Goal: Task Accomplishment & Management: Manage account settings

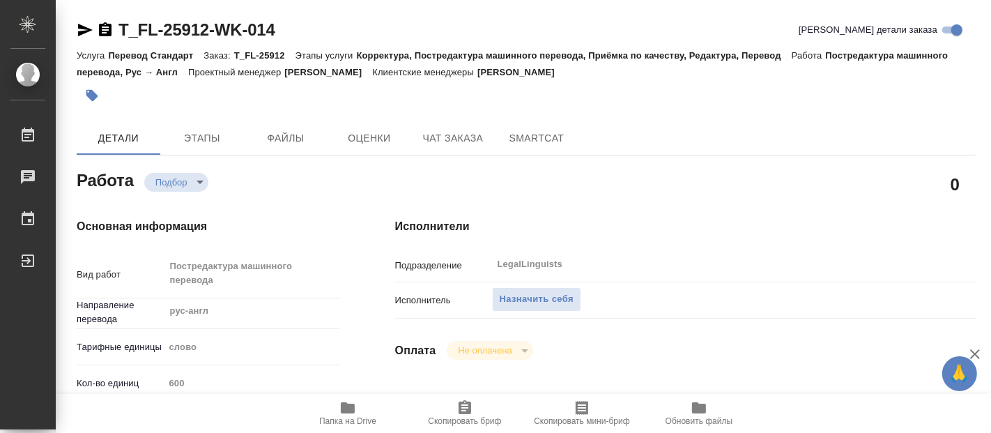
type textarea "x"
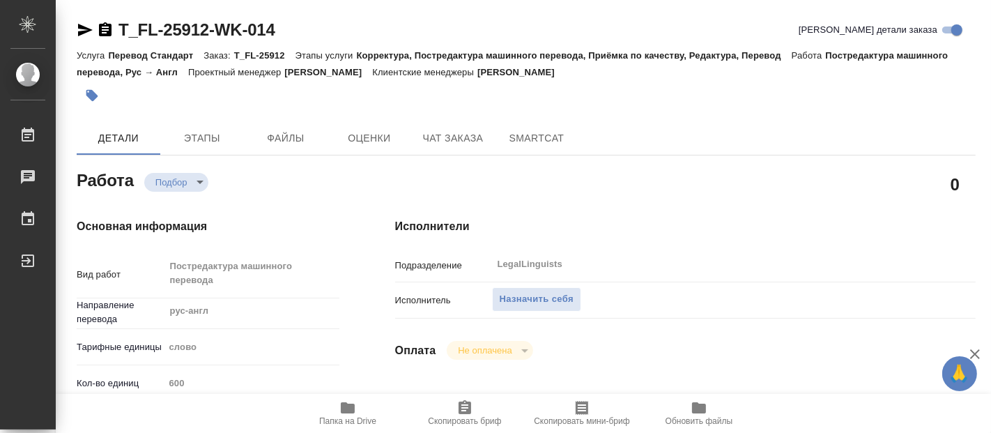
type textarea "x"
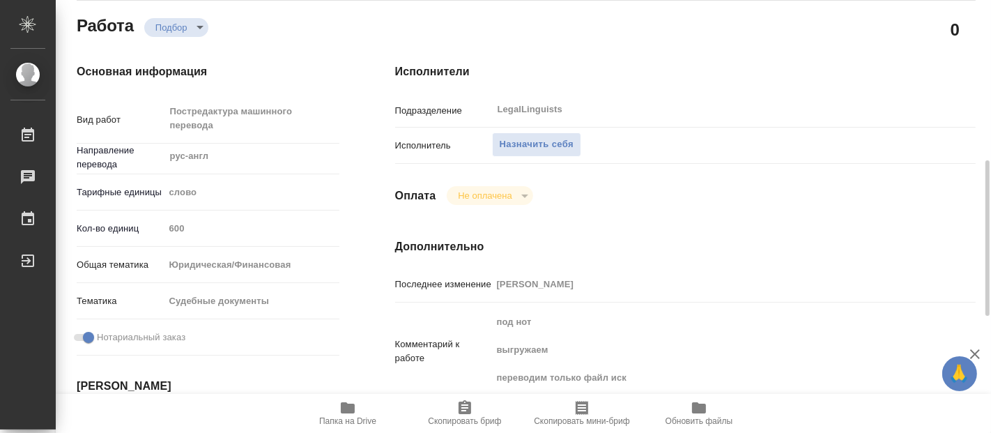
scroll to position [232, 0]
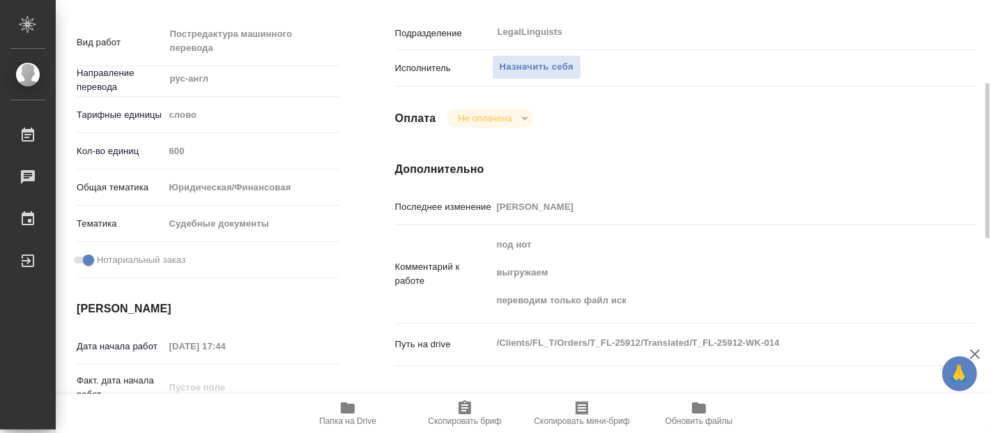
type textarea "x"
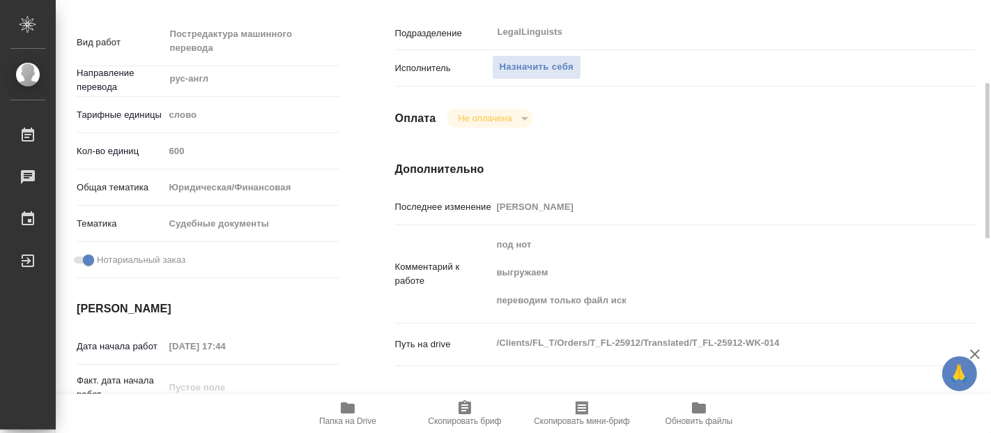
type textarea "x"
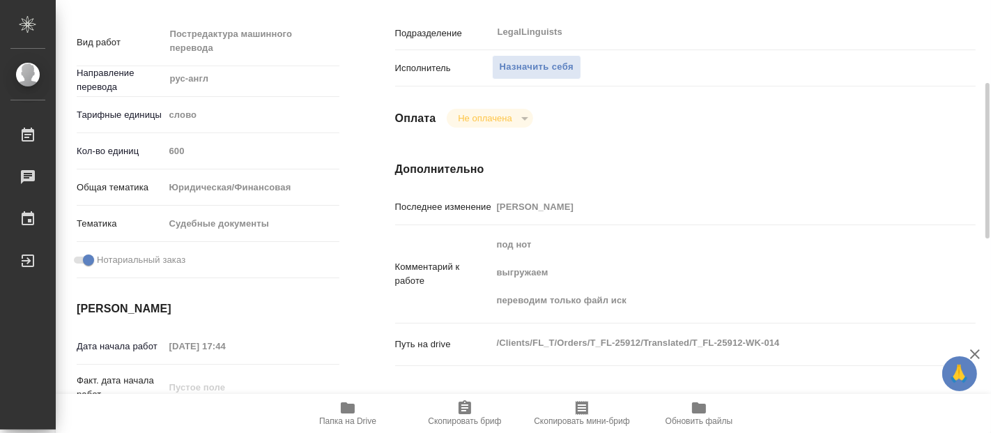
type textarea "x"
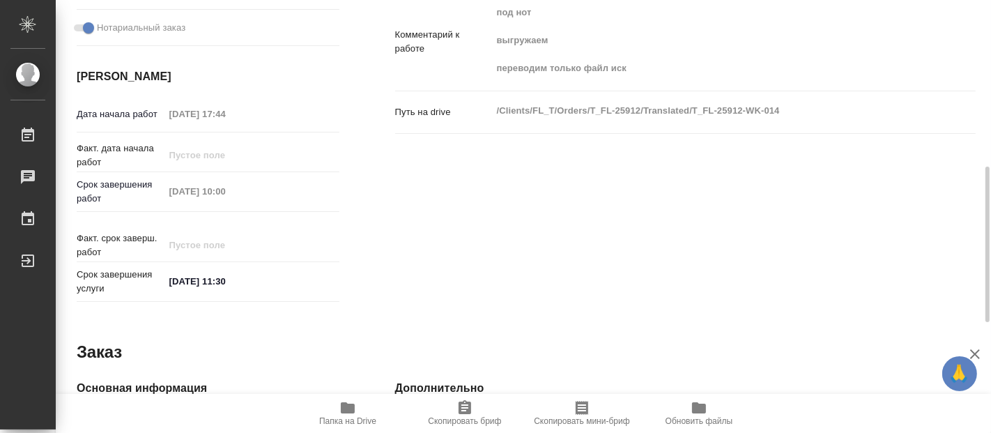
type textarea "x"
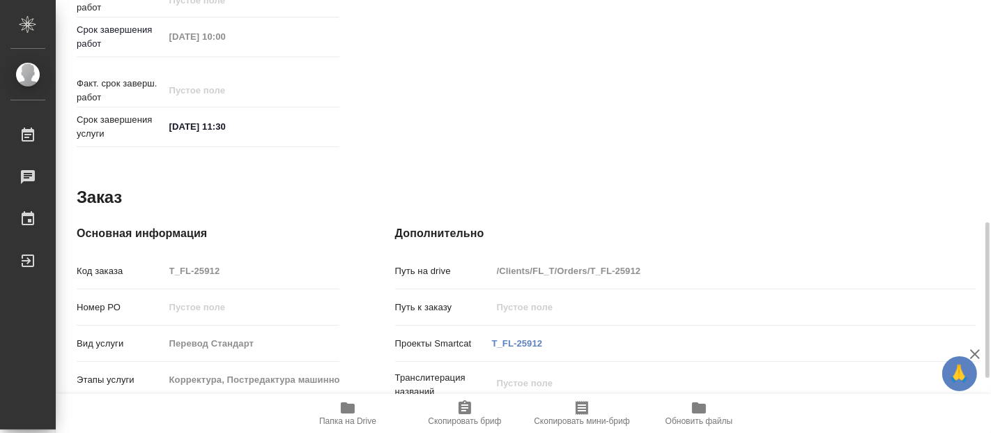
type textarea "x"
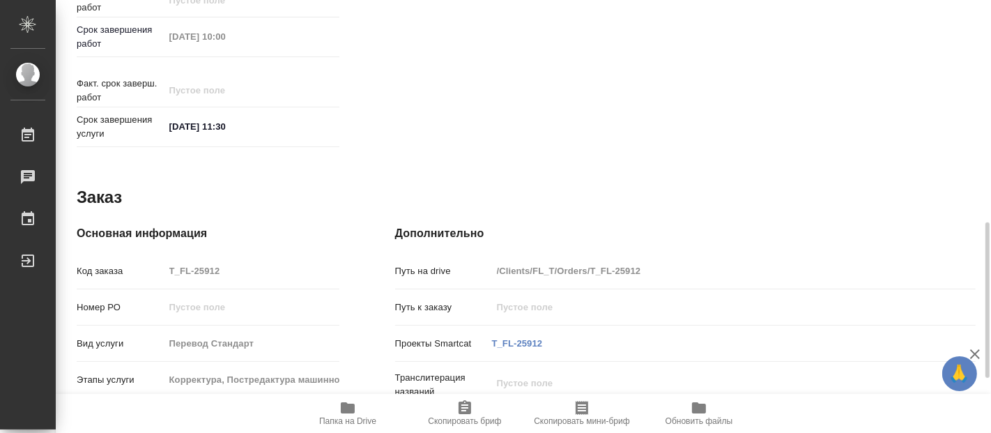
type textarea "x"
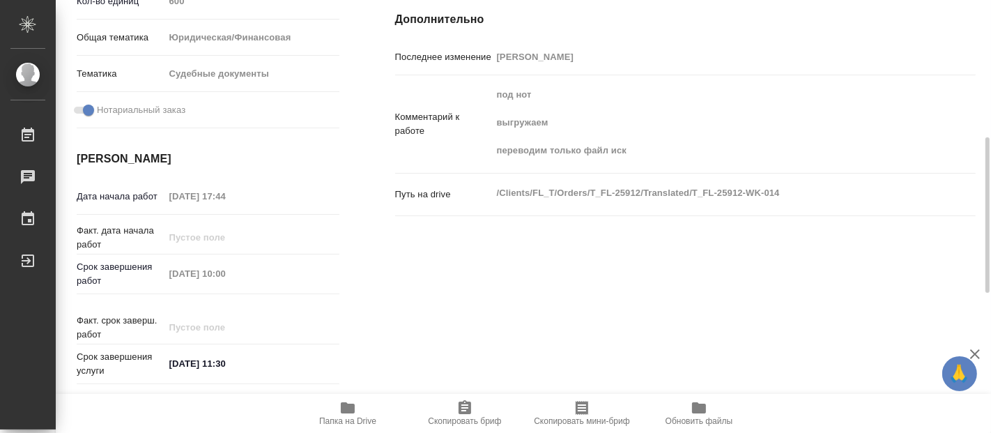
scroll to position [150, 0]
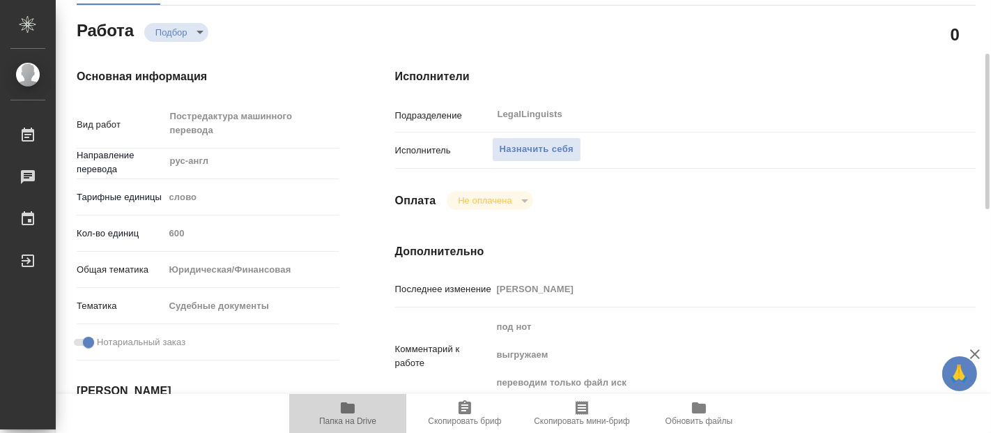
click at [341, 417] on span "Папка на Drive" at bounding box center [347, 421] width 57 height 10
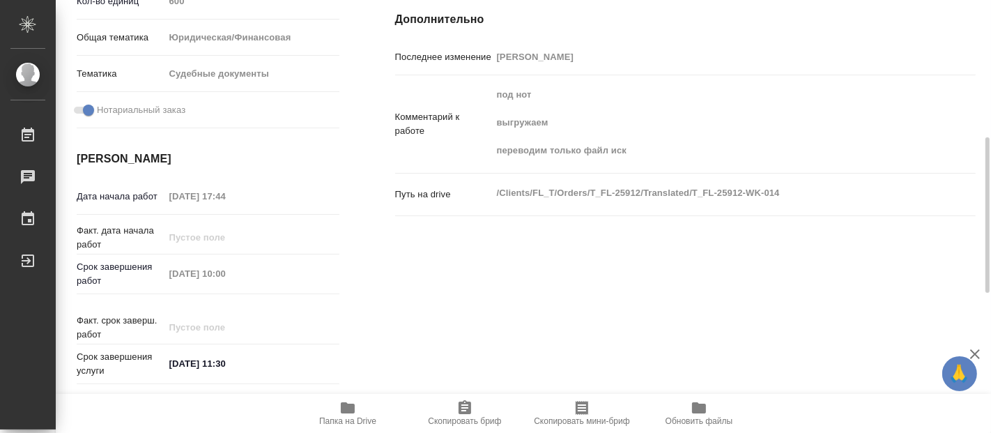
scroll to position [73, 0]
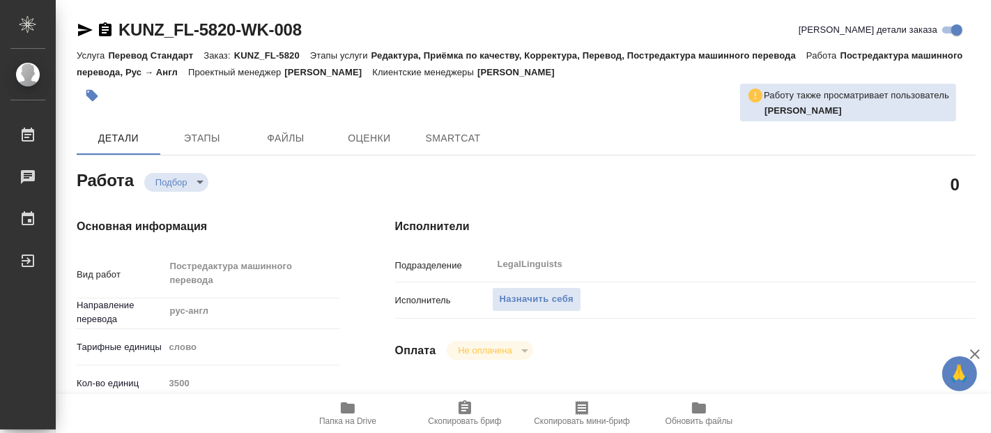
type textarea "x"
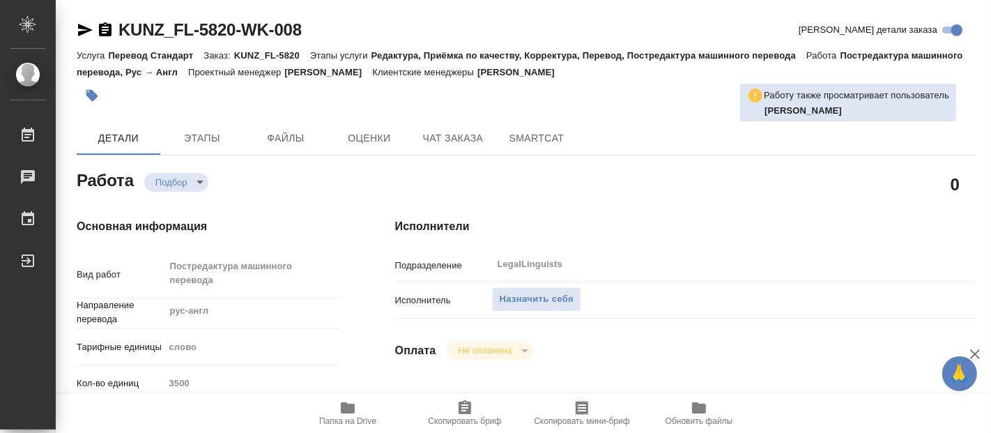
type textarea "x"
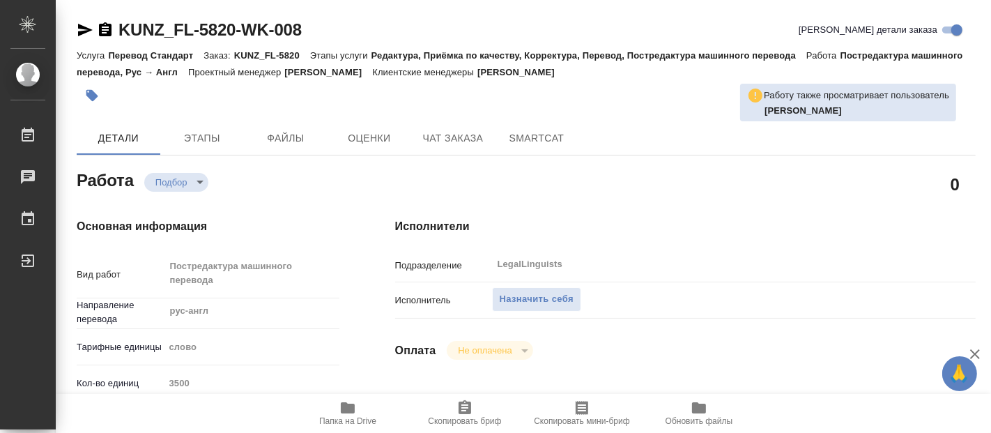
type textarea "x"
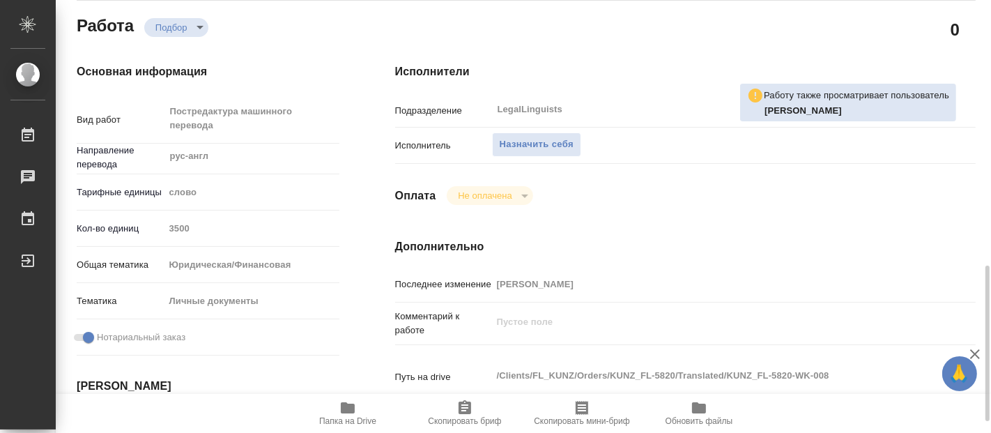
type textarea "x"
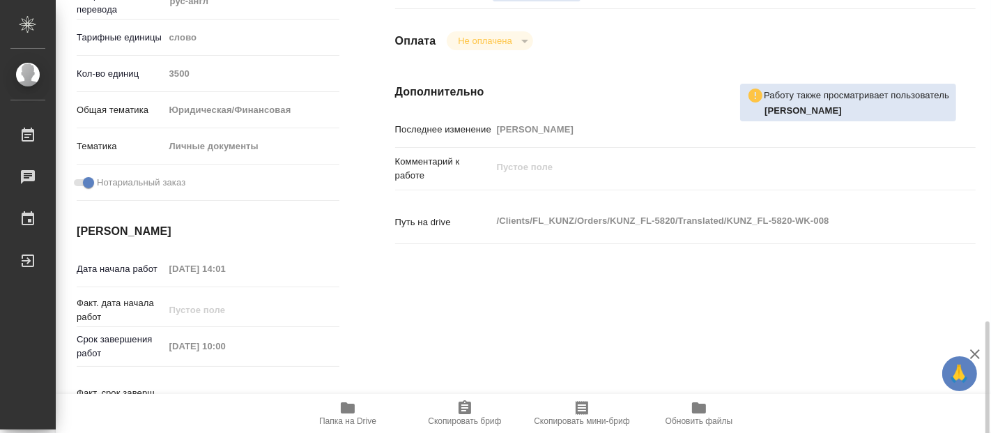
type textarea "x"
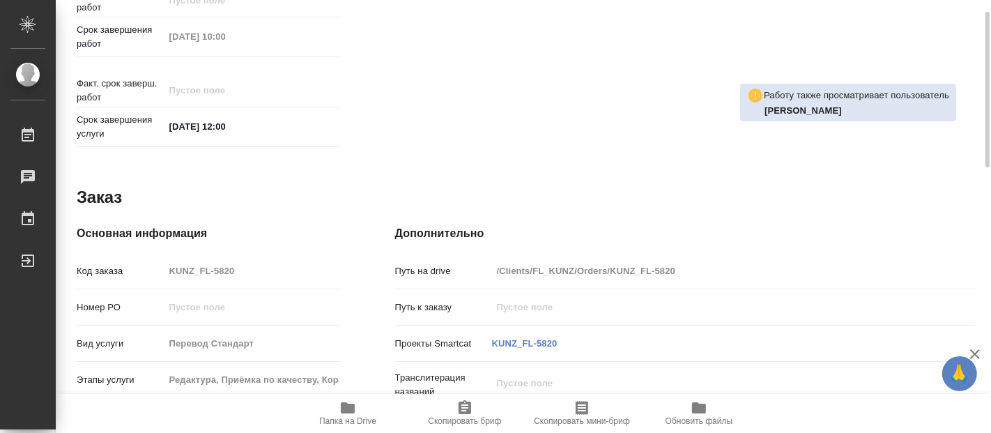
type textarea "x"
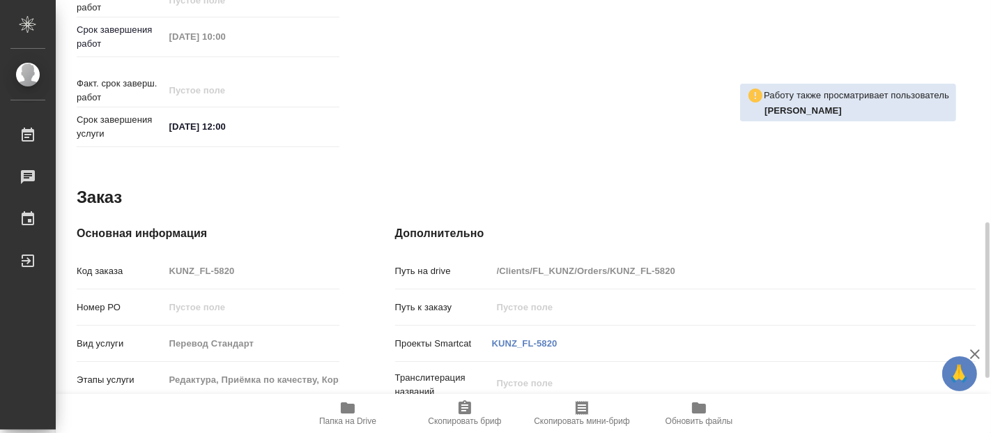
type textarea "x"
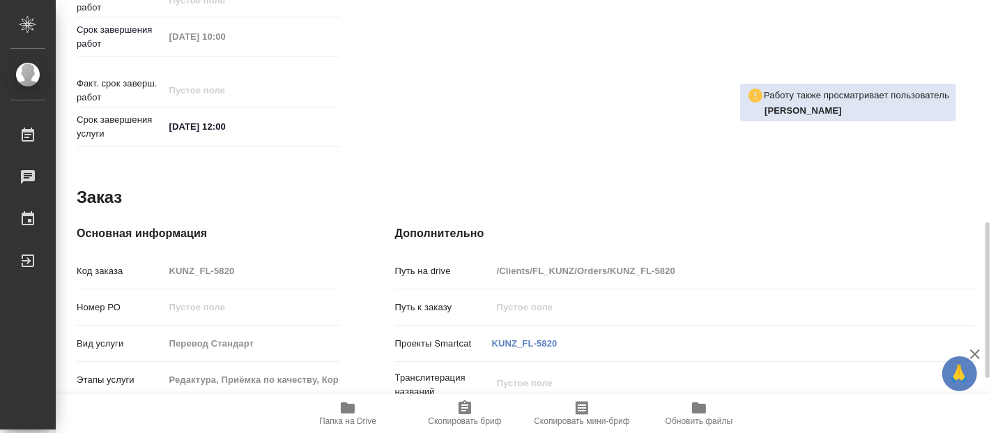
scroll to position [770, 0]
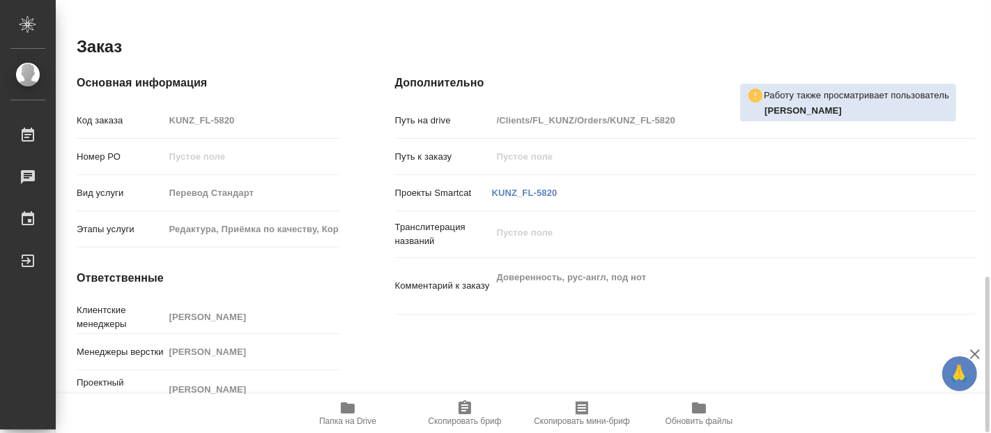
click at [344, 421] on span "Папка на Drive" at bounding box center [347, 421] width 57 height 10
type textarea "x"
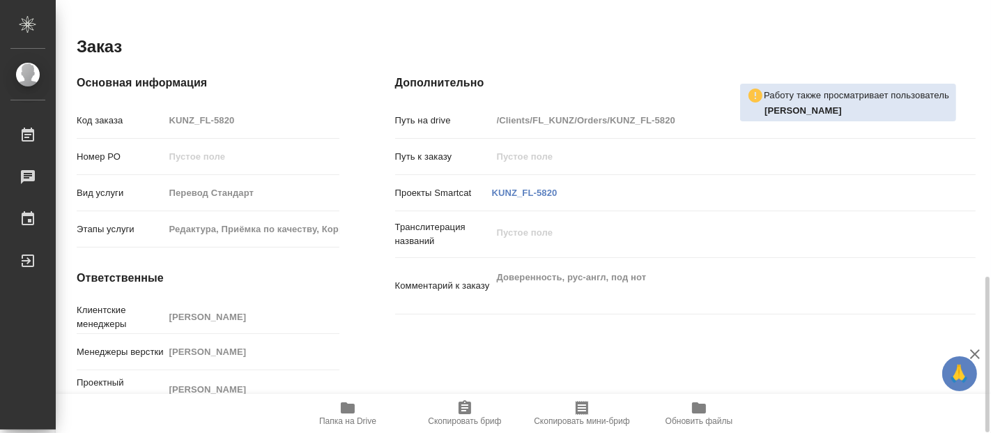
type textarea "x"
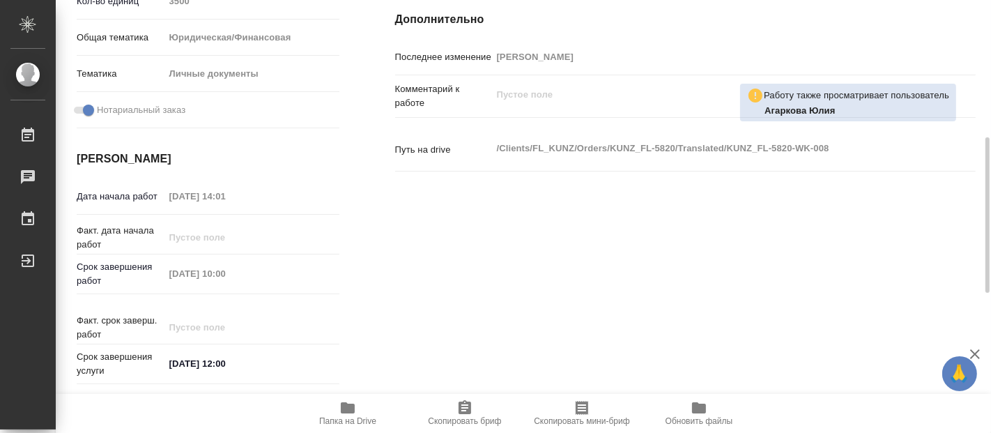
scroll to position [0, 0]
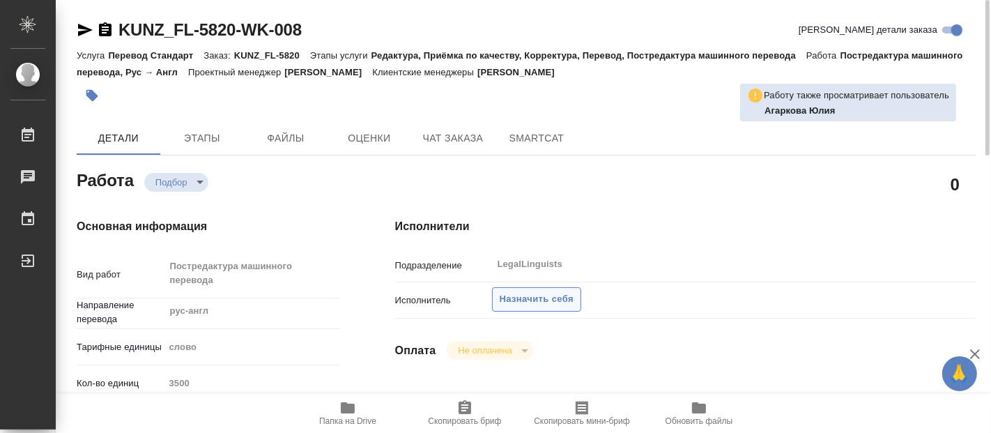
click at [535, 293] on span "Назначить себя" at bounding box center [537, 299] width 74 height 16
type textarea "x"
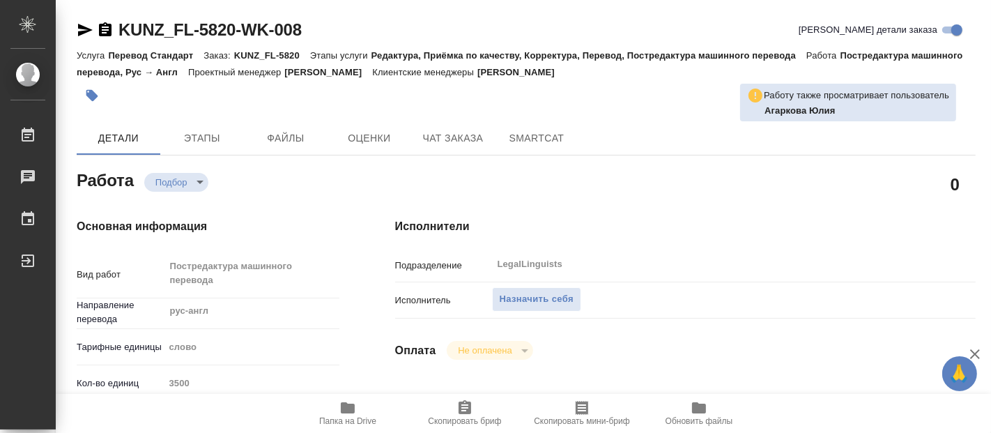
type textarea "x"
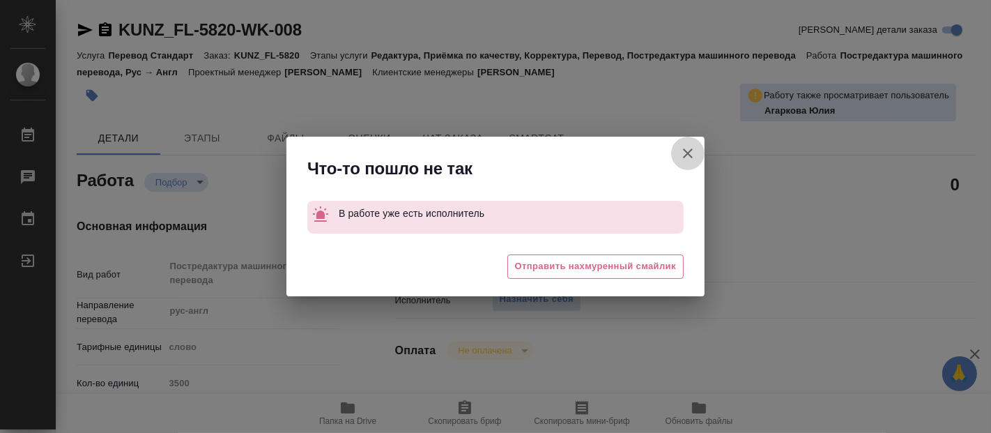
click at [687, 154] on icon "button" at bounding box center [688, 154] width 10 height 10
type textarea "x"
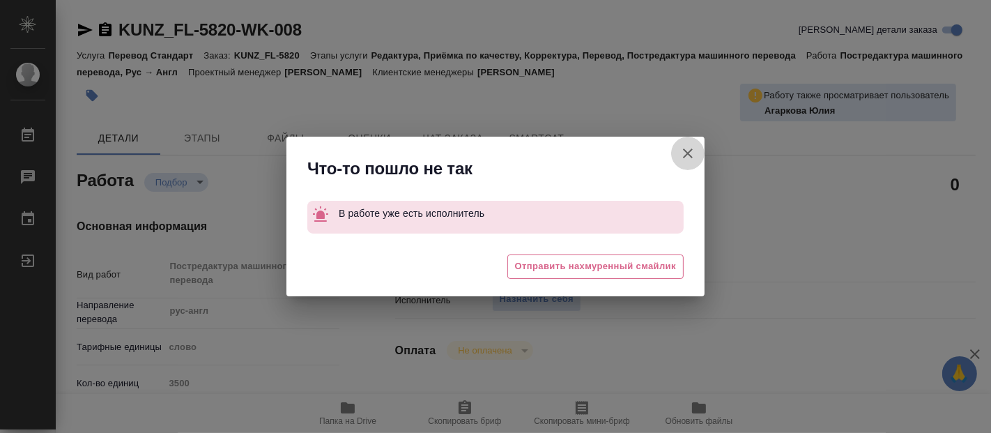
type textarea "x"
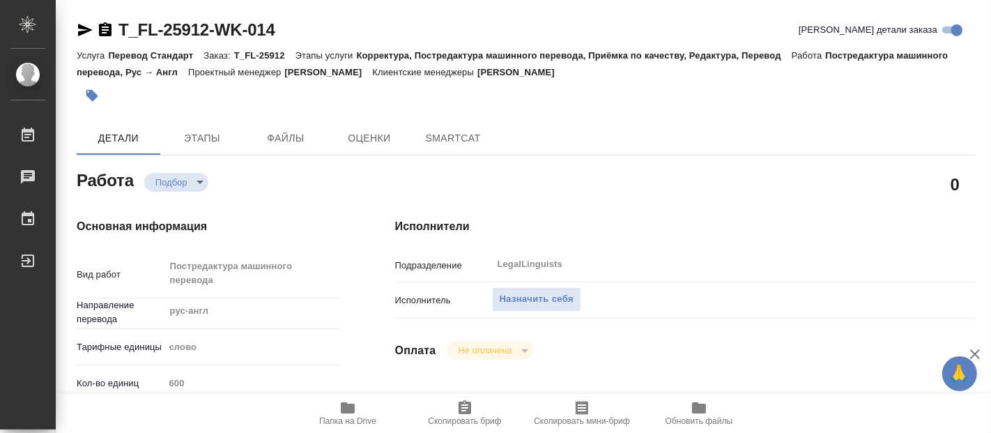
type textarea "x"
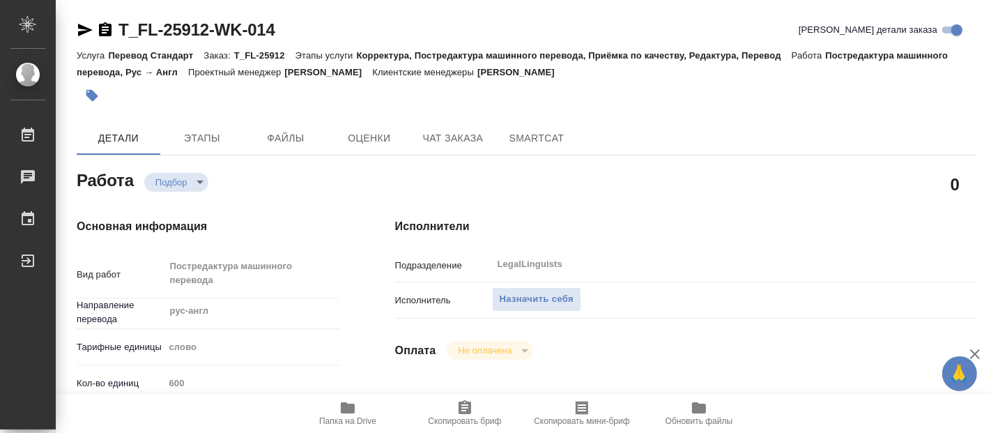
type textarea "x"
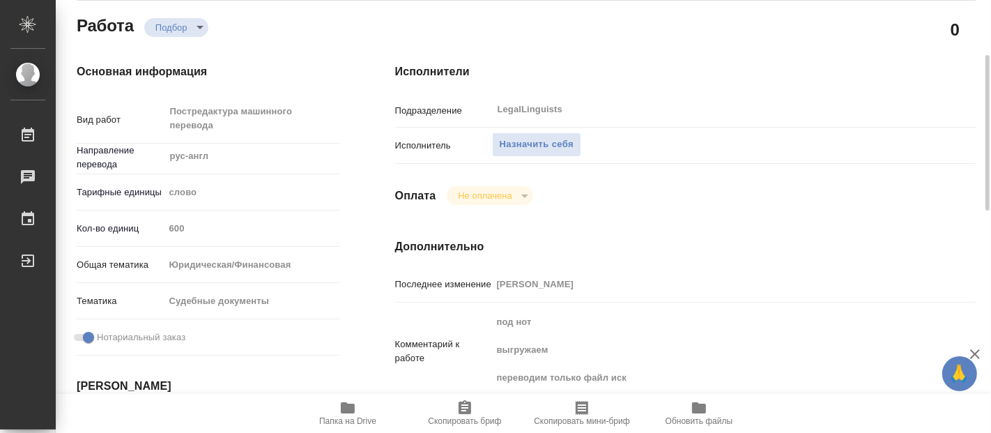
type textarea "x"
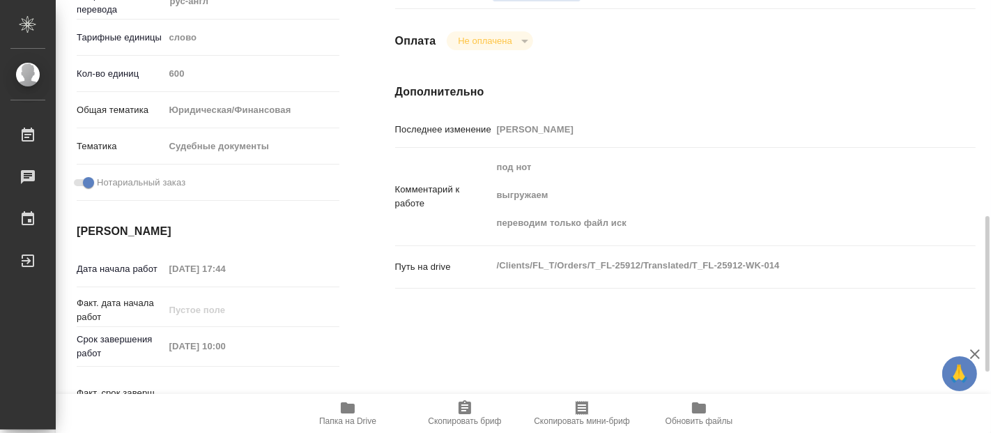
scroll to position [387, 0]
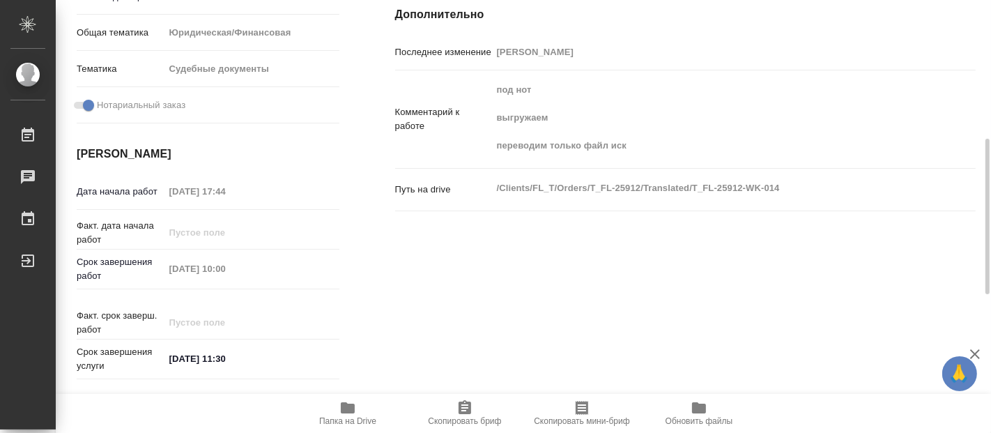
type textarea "x"
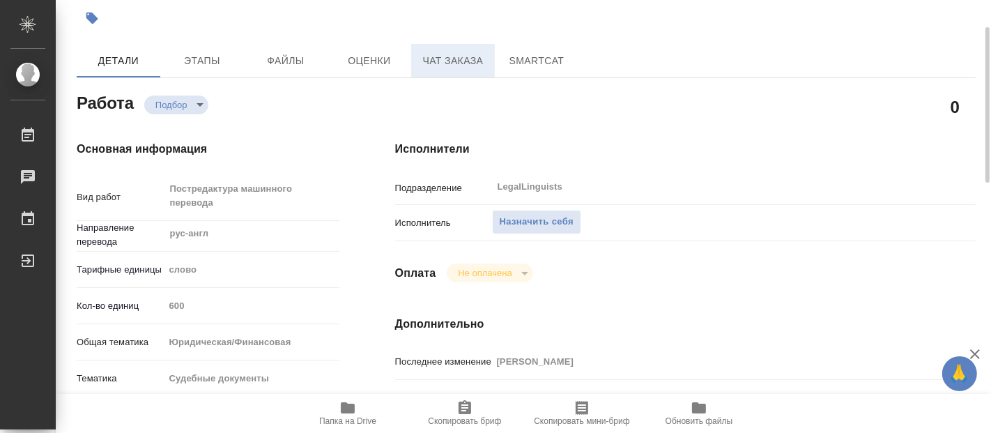
scroll to position [0, 0]
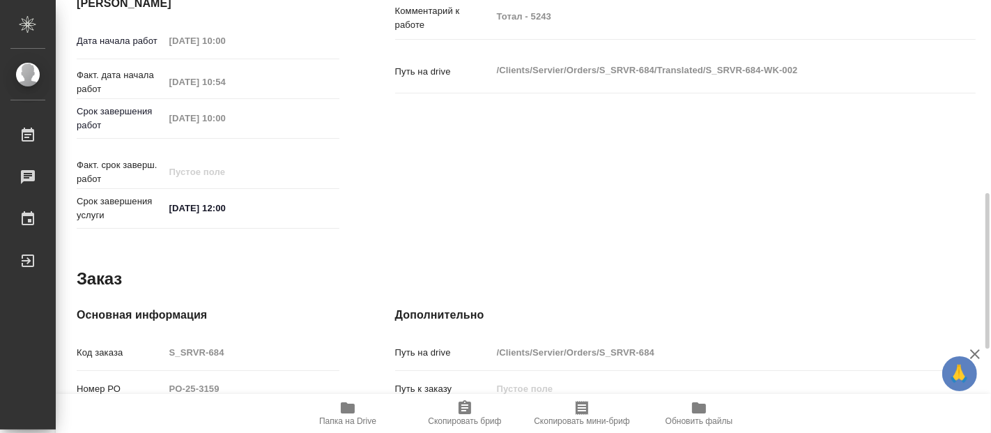
scroll to position [305, 0]
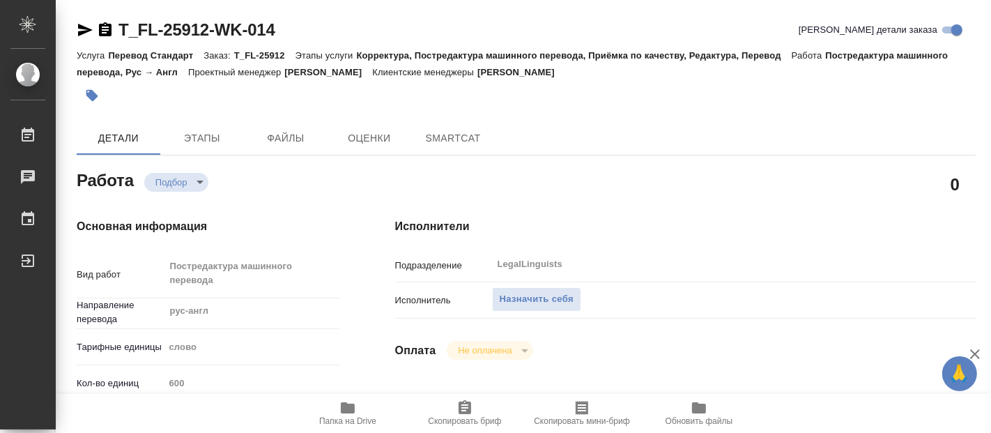
type textarea "x"
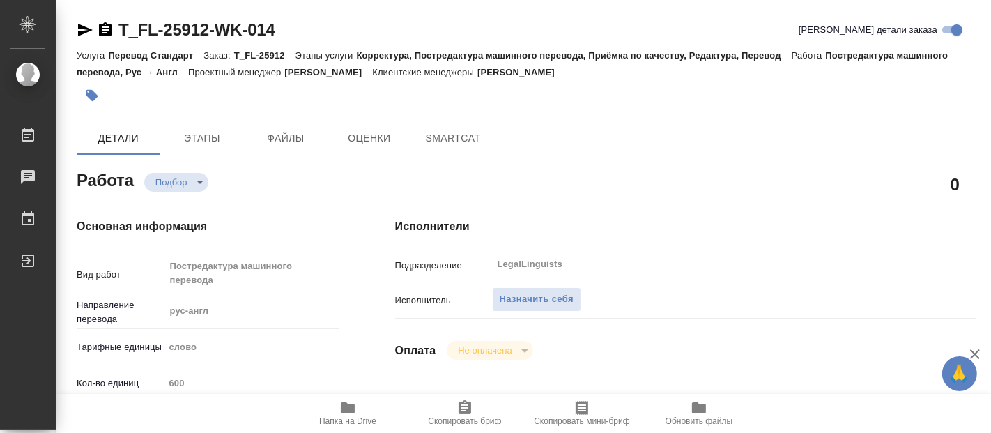
type textarea "x"
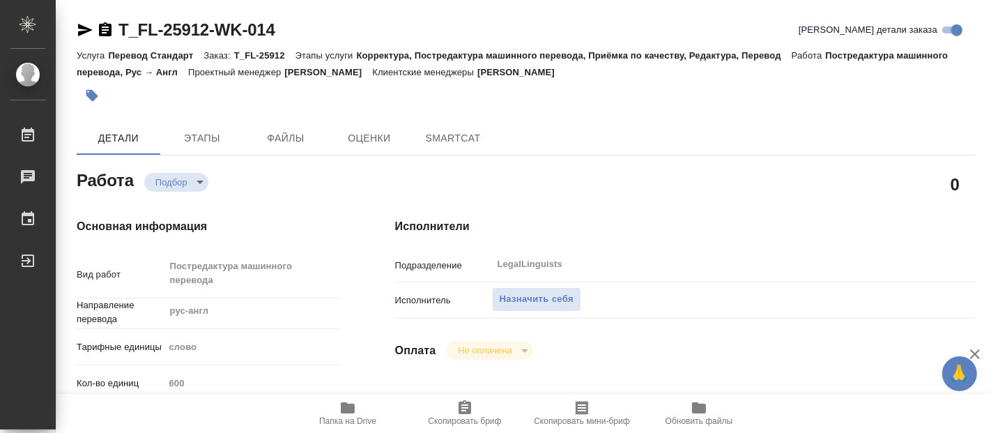
type textarea "x"
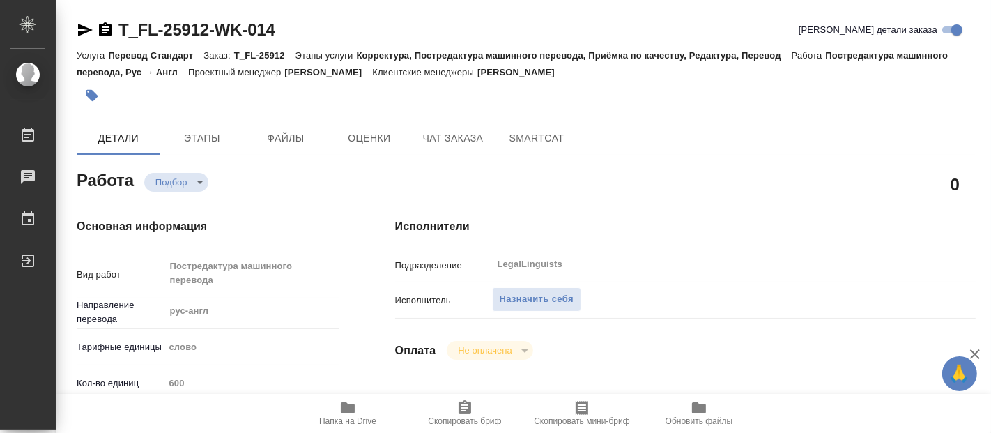
type textarea "x"
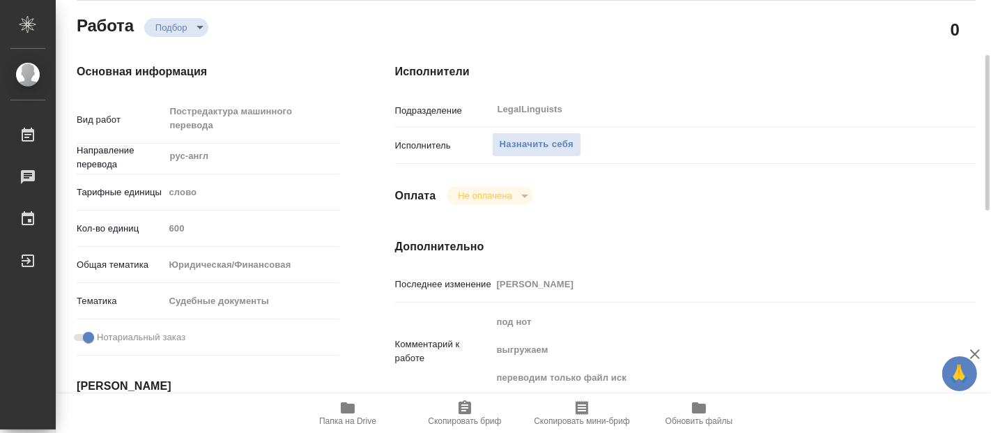
type textarea "x"
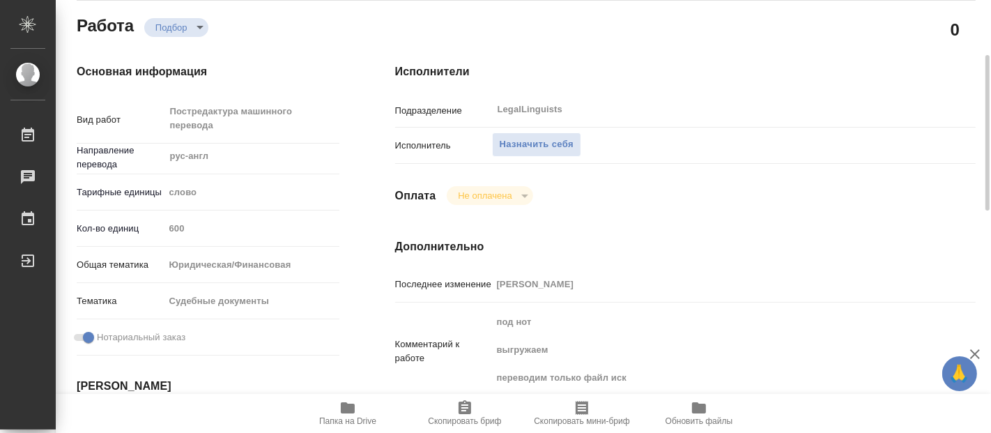
scroll to position [310, 0]
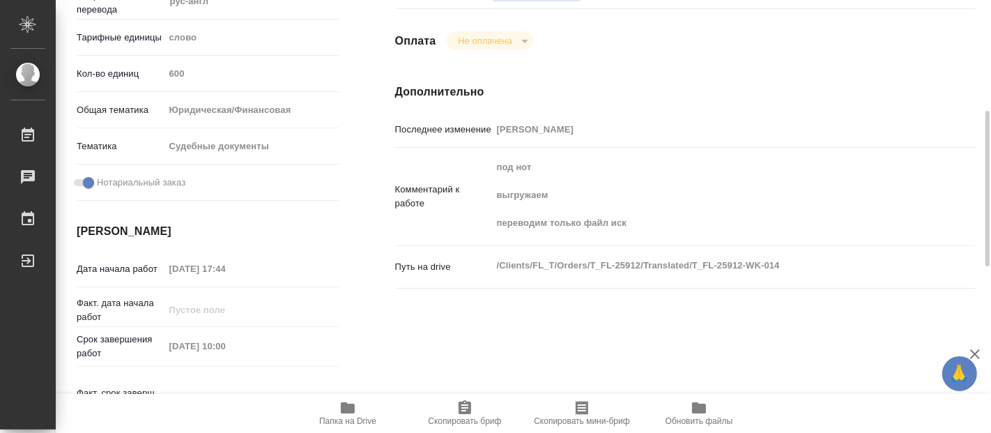
type textarea "x"
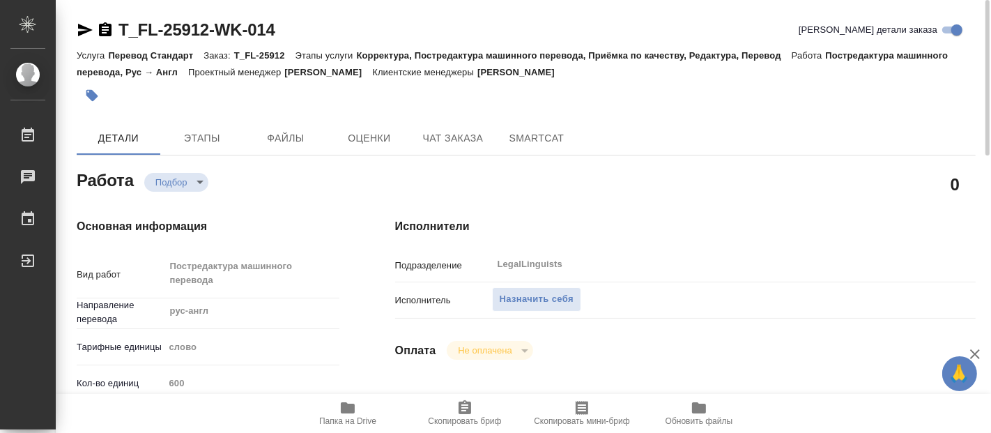
scroll to position [77, 0]
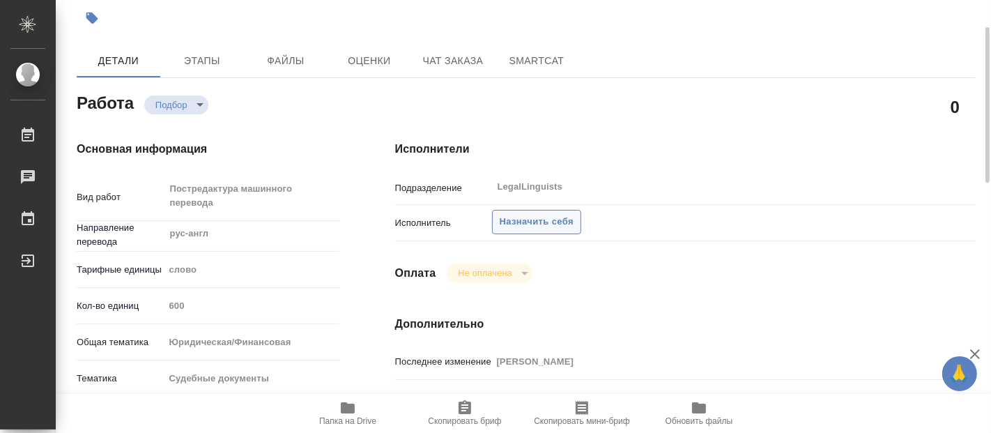
click at [538, 220] on span "Назначить себя" at bounding box center [537, 222] width 74 height 16
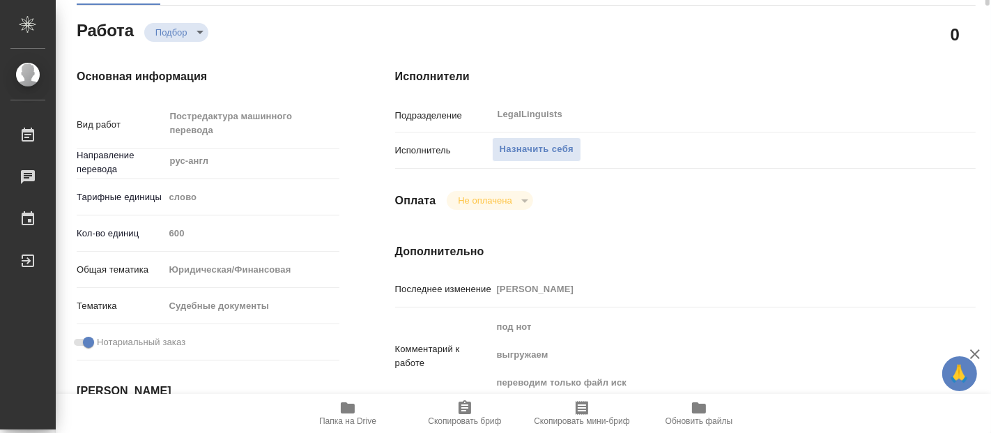
scroll to position [0, 0]
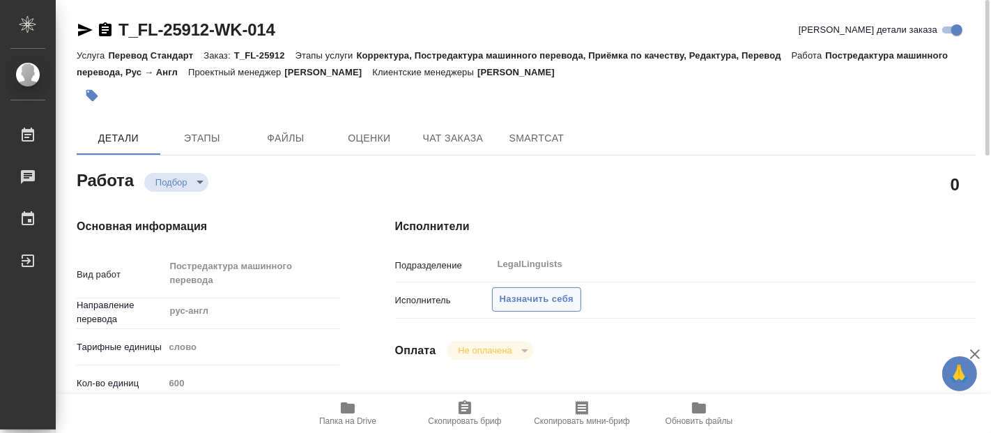
click at [529, 295] on span "Назначить себя" at bounding box center [537, 299] width 74 height 16
type textarea "x"
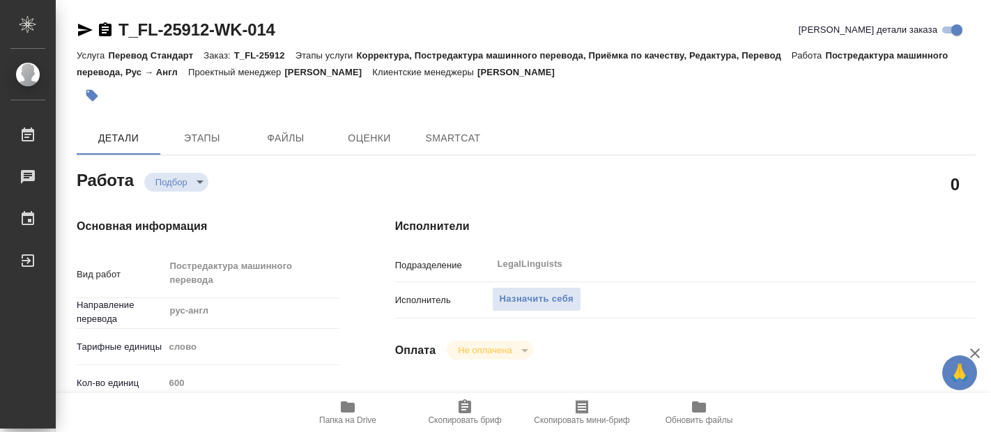
type textarea "x"
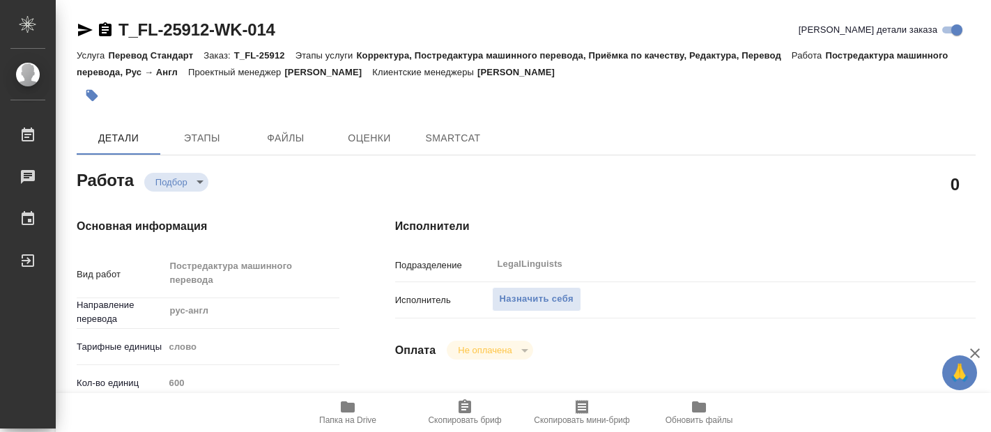
type textarea "x"
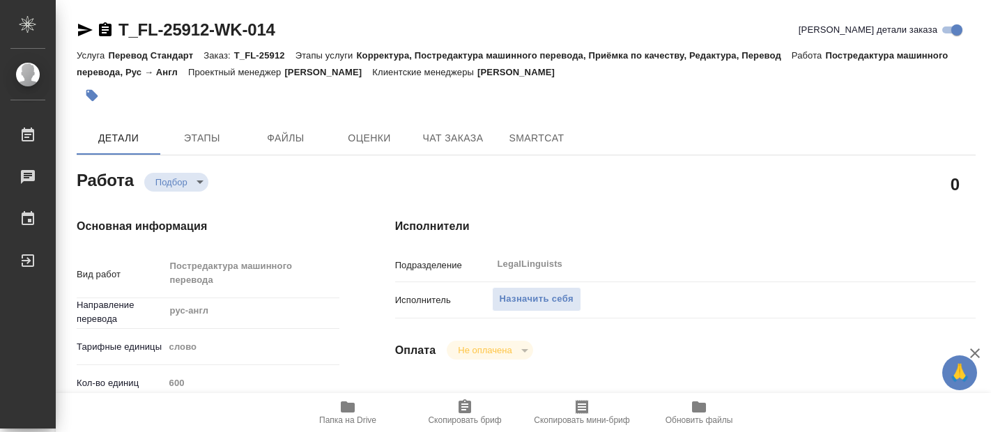
type textarea "x"
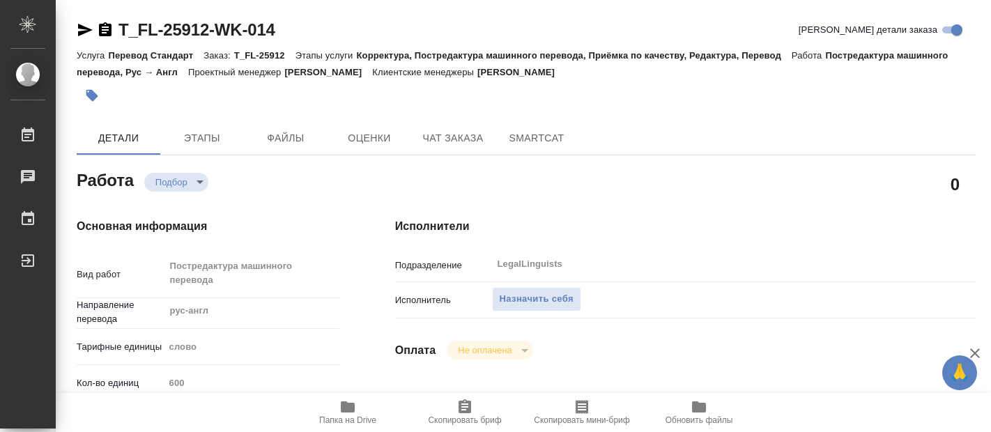
type textarea "x"
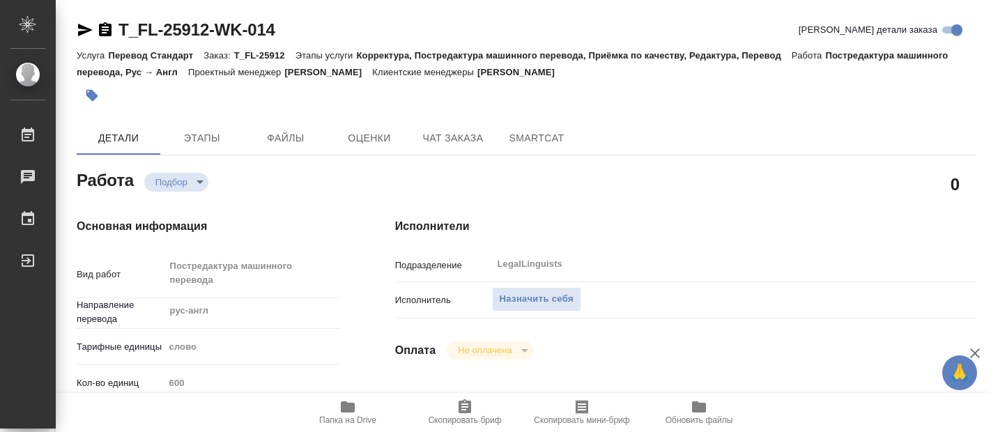
type textarea "x"
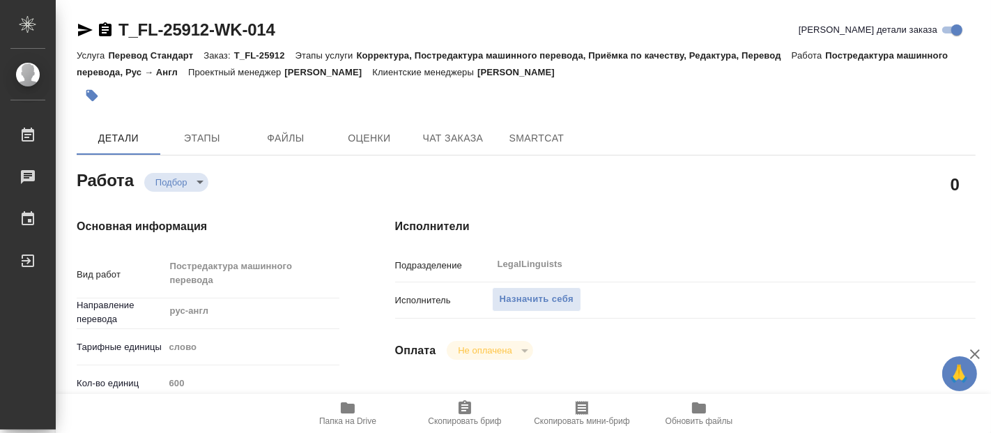
type textarea "x"
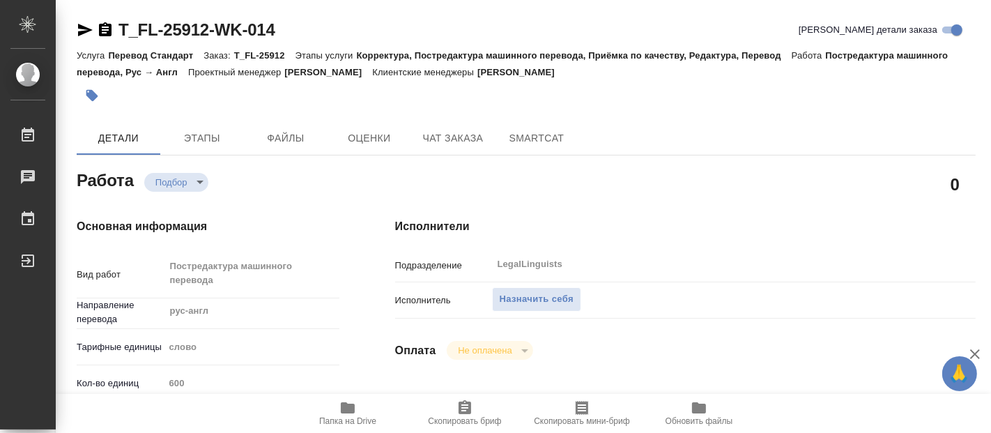
type textarea "x"
click at [534, 292] on span "Назначить себя" at bounding box center [537, 299] width 74 height 16
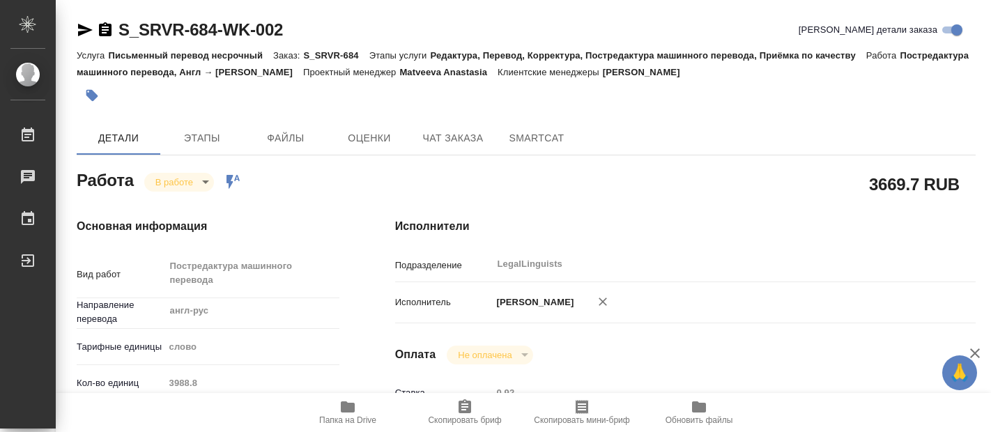
type textarea "x"
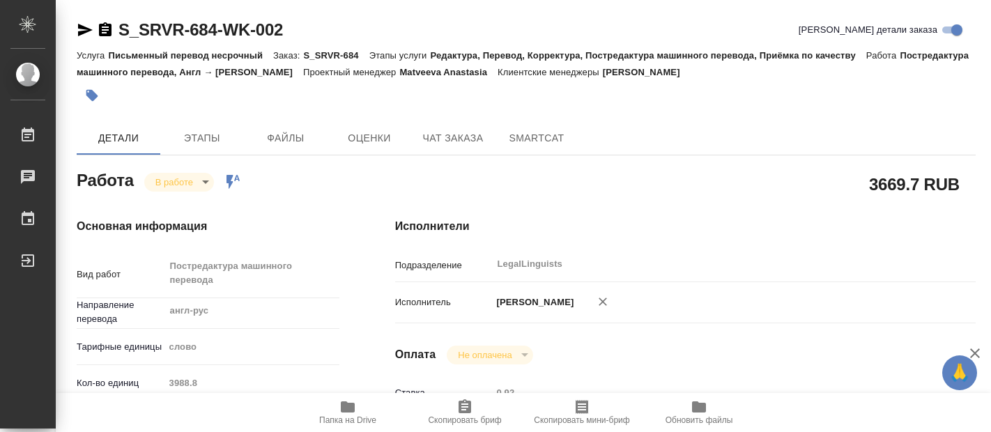
type textarea "x"
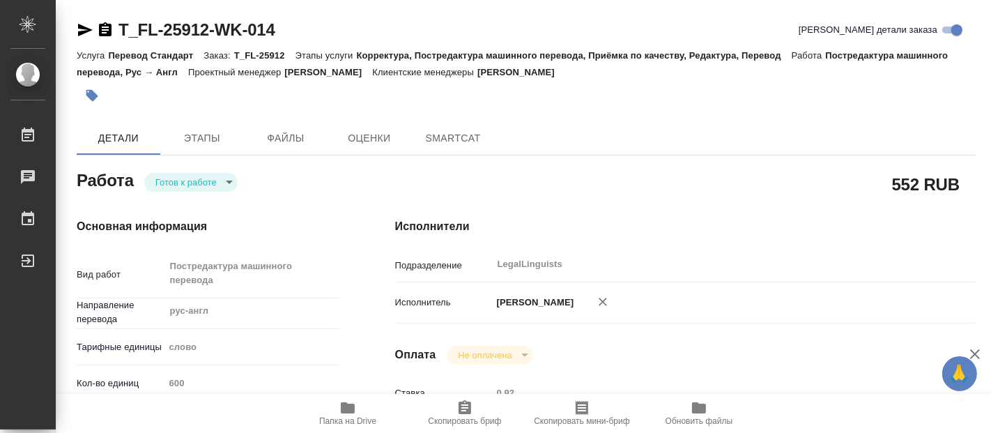
type textarea "x"
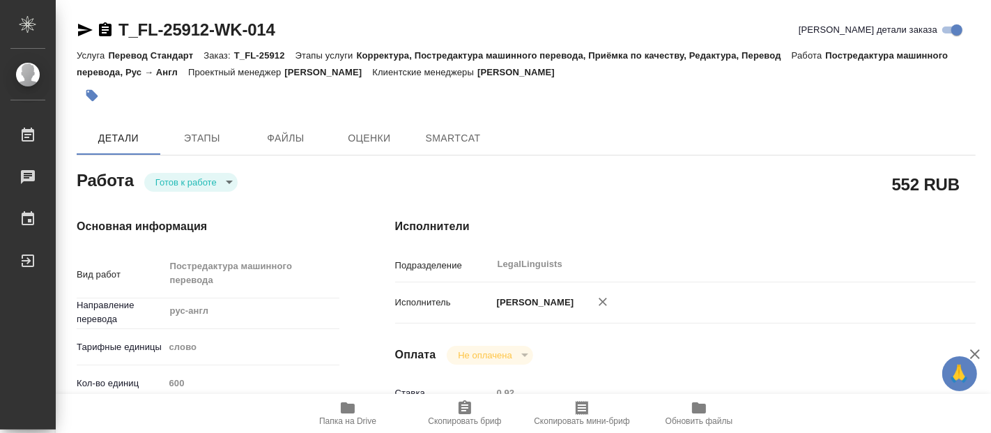
type textarea "x"
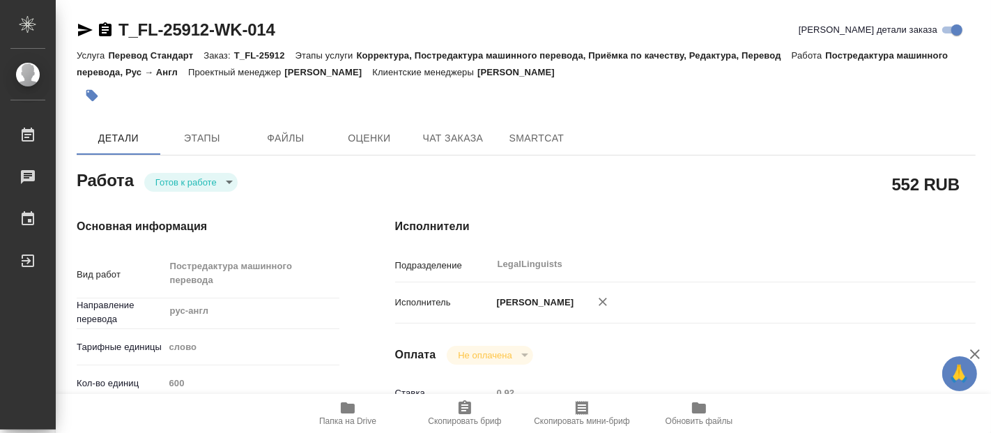
type textarea "x"
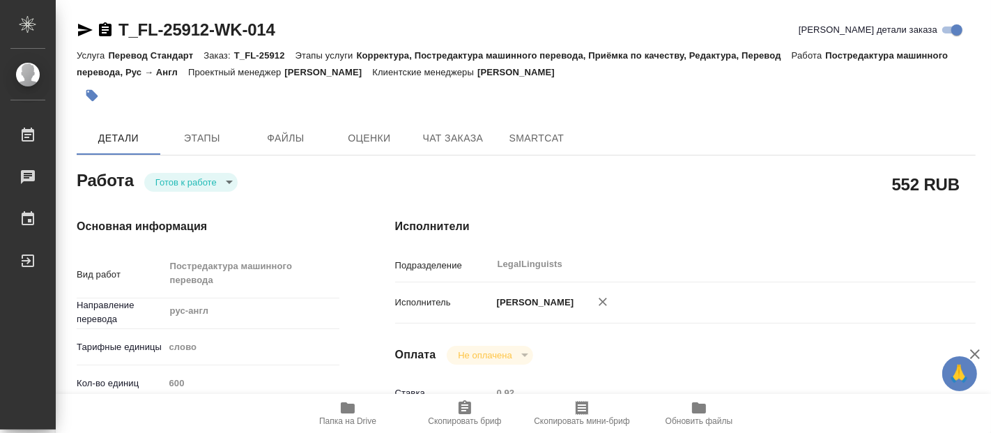
type textarea "x"
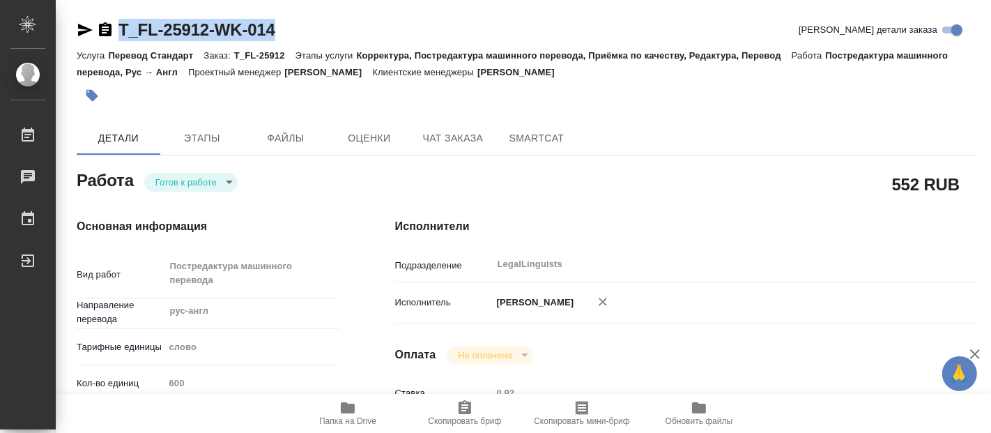
drag, startPoint x: 270, startPoint y: 26, endPoint x: 120, endPoint y: 33, distance: 150.1
click at [120, 33] on div "T_FL-25912-WK-014 Кратко детали заказа" at bounding box center [526, 30] width 899 height 22
copy link "T_FL-25912-WK-014"
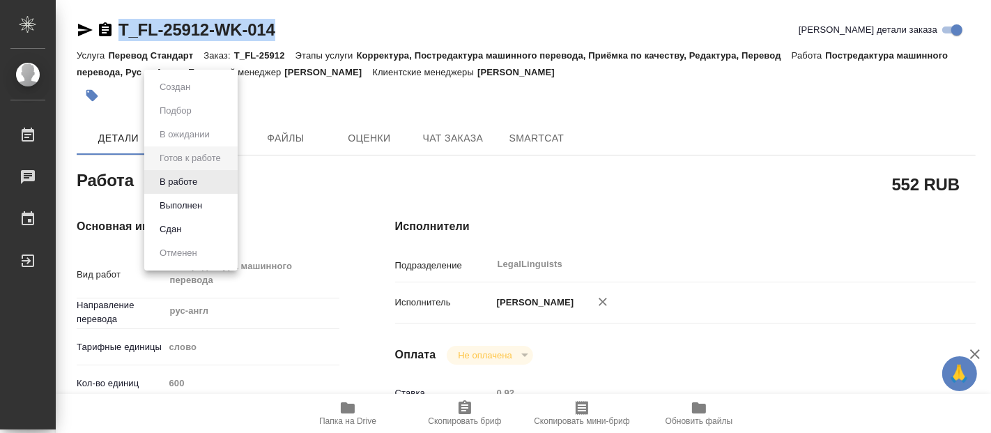
click at [218, 185] on body "🙏 .cls-1 fill:#fff; AWATERA Fadeeva Elena Работы 0 Чаты График Выйти T_FL-25912…" at bounding box center [495, 216] width 991 height 433
click at [177, 184] on button "В работе" at bounding box center [178, 181] width 46 height 15
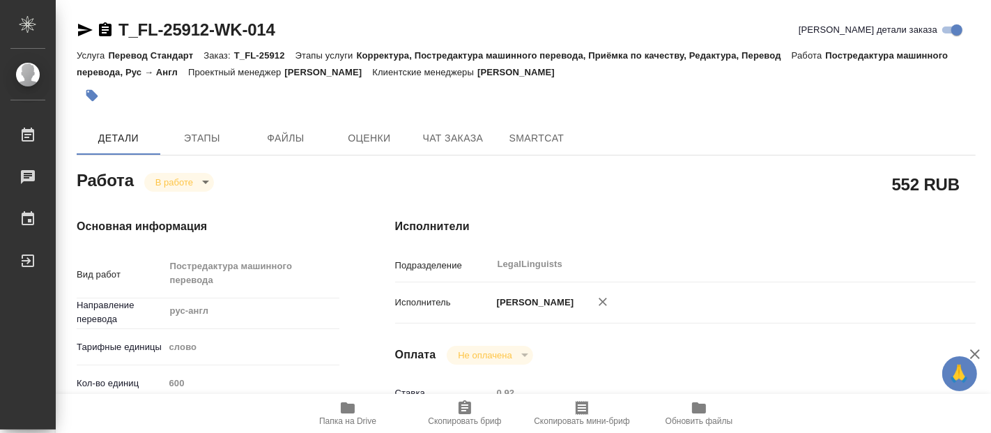
type textarea "x"
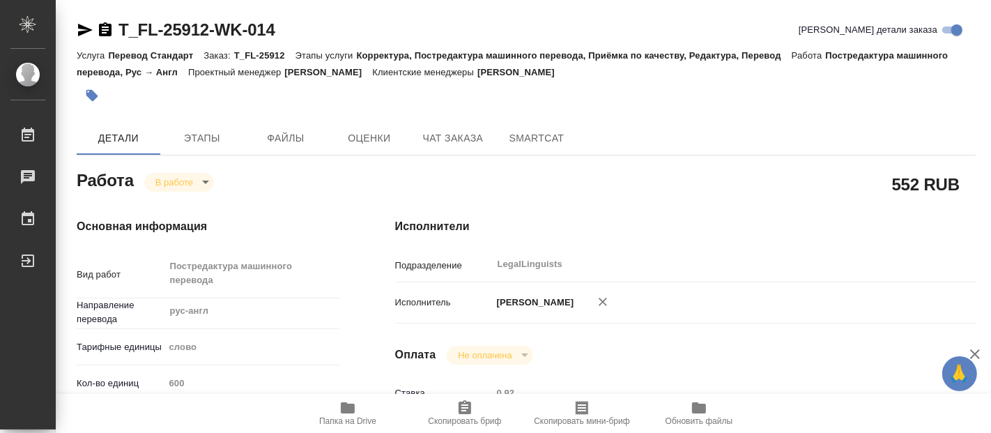
type textarea "x"
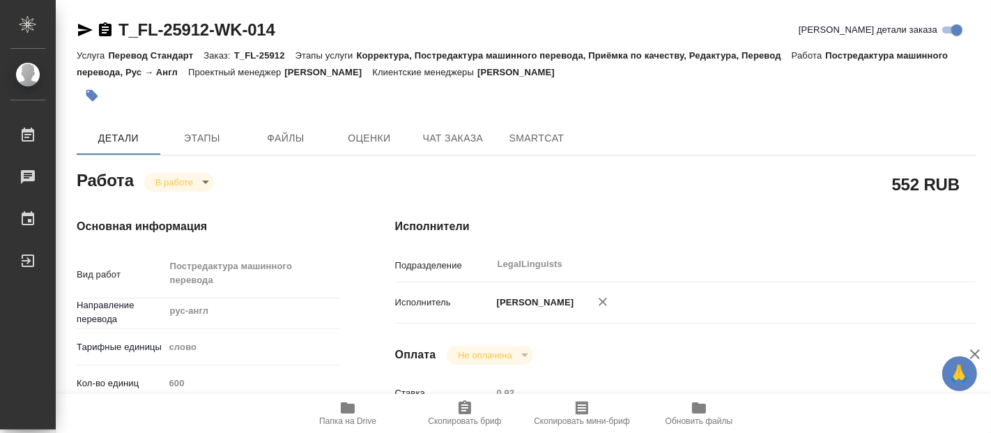
type textarea "x"
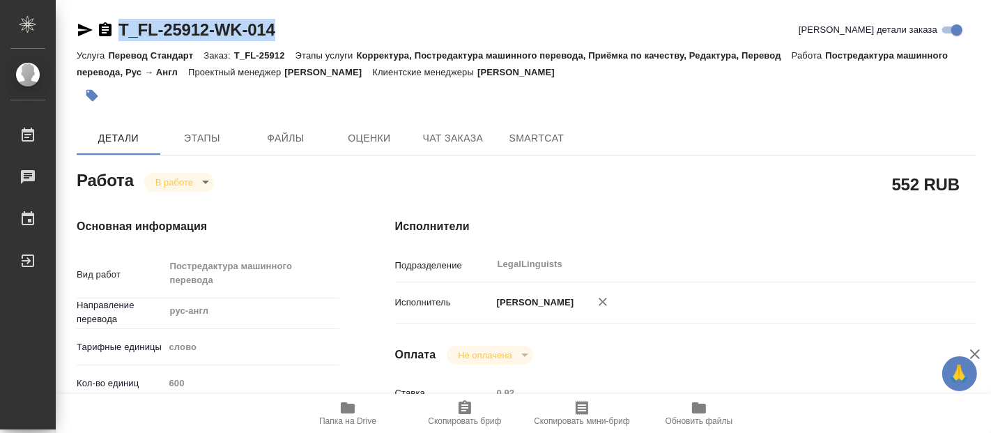
drag, startPoint x: 292, startPoint y: 33, endPoint x: 119, endPoint y: 32, distance: 173.6
click at [119, 32] on div "T_FL-25912-WK-014 Кратко детали заказа" at bounding box center [526, 30] width 899 height 22
copy link "T_FL-25912-WK-014"
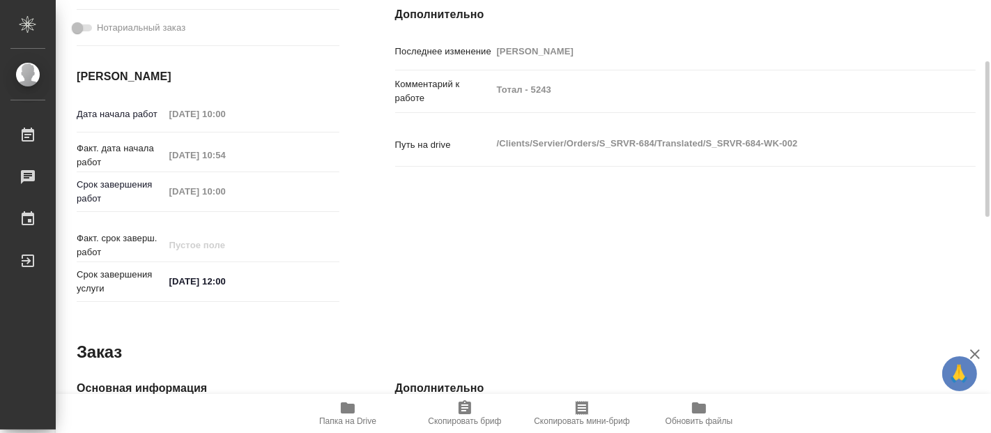
scroll to position [155, 0]
